Goal: Browse casually

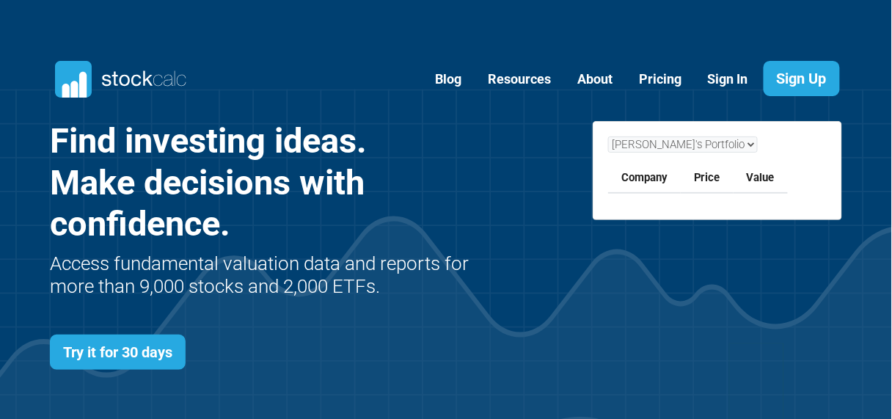
scroll to position [587, 836]
